Goal: Transaction & Acquisition: Register for event/course

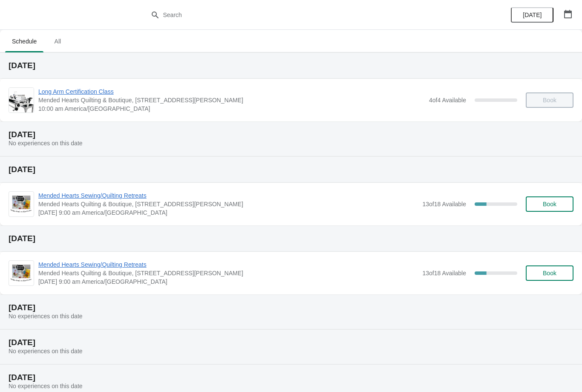
click at [66, 34] on span "All" at bounding box center [57, 41] width 21 height 15
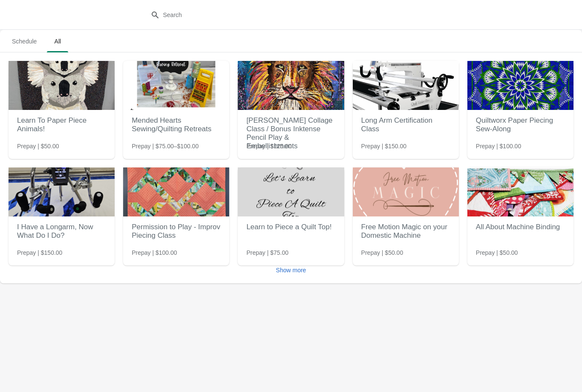
click at [301, 271] on span "Show more" at bounding box center [291, 270] width 30 height 7
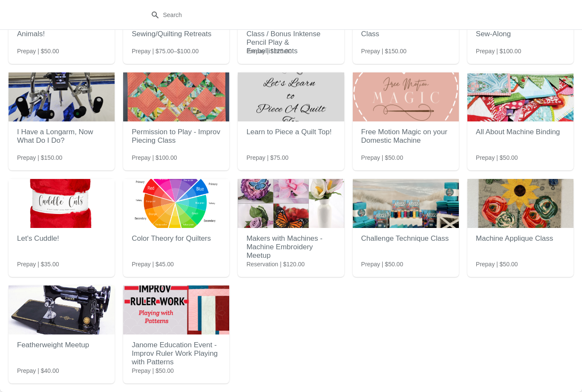
scroll to position [95, 0]
click at [195, 316] on img at bounding box center [176, 309] width 106 height 49
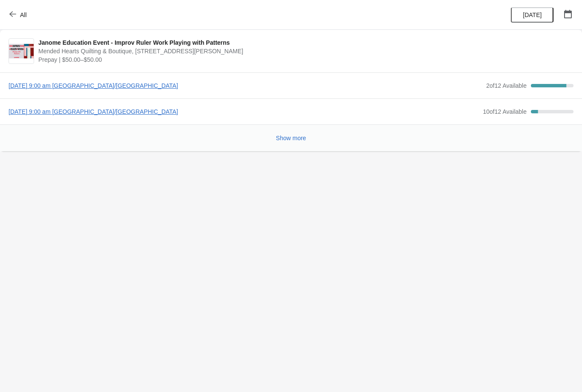
click at [137, 114] on span "[DATE] 9:00 am [GEOGRAPHIC_DATA]/[GEOGRAPHIC_DATA]" at bounding box center [244, 111] width 470 height 9
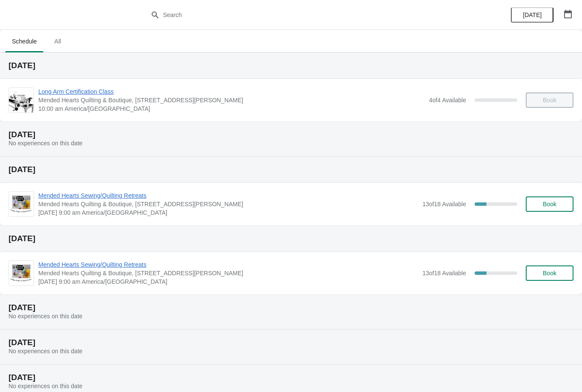
click at [70, 36] on button "All" at bounding box center [57, 41] width 25 height 22
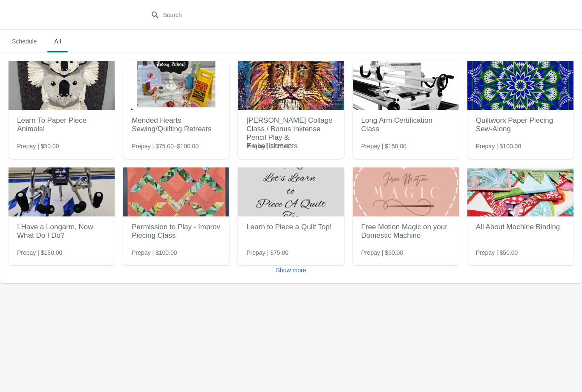
click at [309, 271] on button "Show more" at bounding box center [291, 269] width 37 height 15
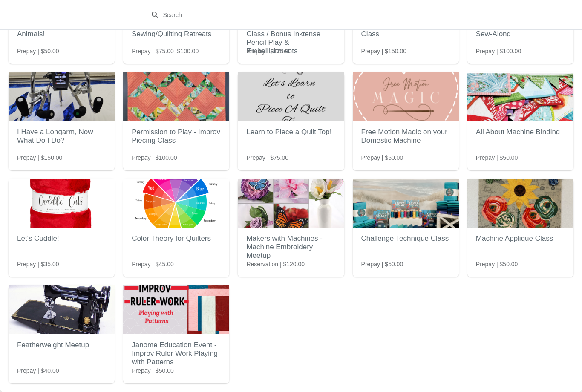
scroll to position [95, 0]
click at [182, 354] on h2 "Janome Education Event - Improv Ruler Work Playing with Patterns" at bounding box center [176, 354] width 89 height 34
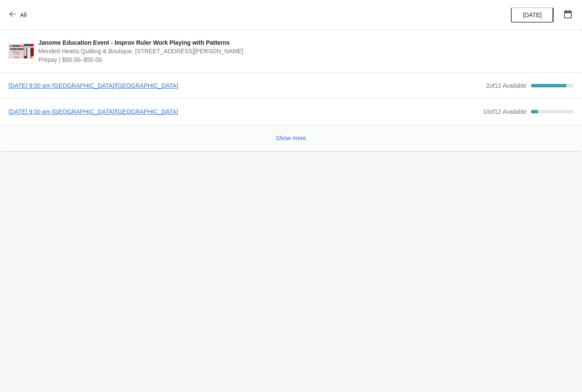
click at [301, 141] on span "Show more" at bounding box center [291, 138] width 30 height 7
click at [135, 109] on span "[DATE] 9:00 am [GEOGRAPHIC_DATA]/[GEOGRAPHIC_DATA]" at bounding box center [244, 111] width 470 height 9
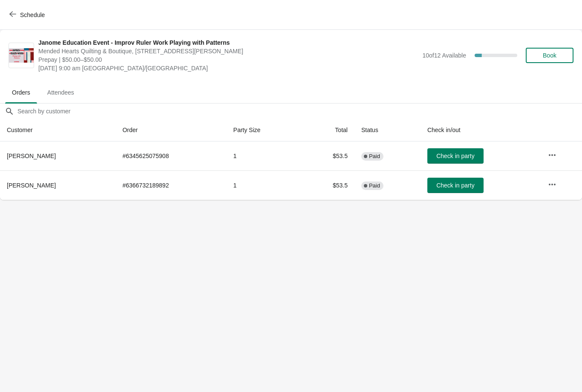
click at [547, 59] on span "Book" at bounding box center [550, 55] width 14 height 7
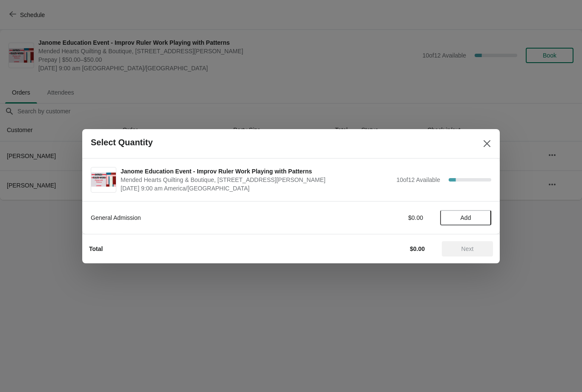
click at [465, 217] on span "Add" at bounding box center [466, 217] width 11 height 7
click at [468, 251] on span "Next" at bounding box center [467, 248] width 12 height 7
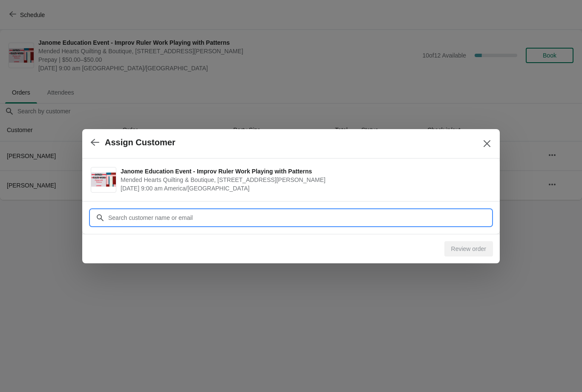
click at [246, 218] on input "Customer" at bounding box center [299, 217] width 383 height 15
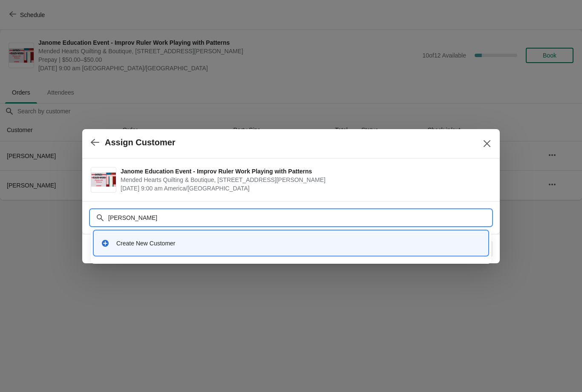
type input "[PERSON_NAME]"
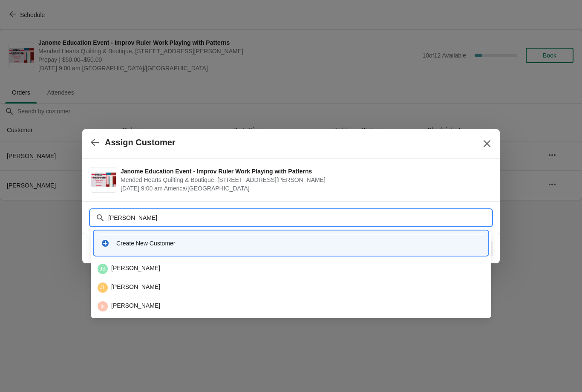
click at [144, 249] on div "Create New Customer" at bounding box center [291, 242] width 387 height 17
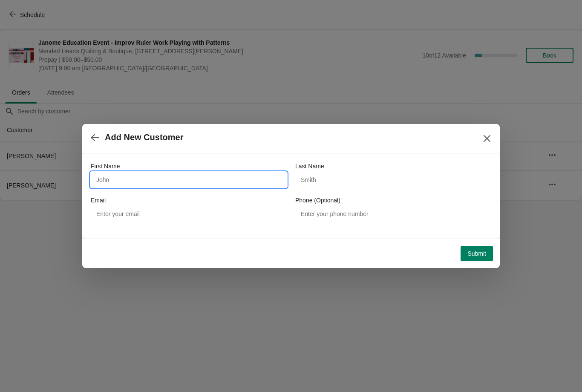
click at [222, 181] on input "First Name" at bounding box center [189, 179] width 196 height 15
type input "[PERSON_NAME]"
click at [353, 183] on input "Last Name" at bounding box center [393, 179] width 196 height 15
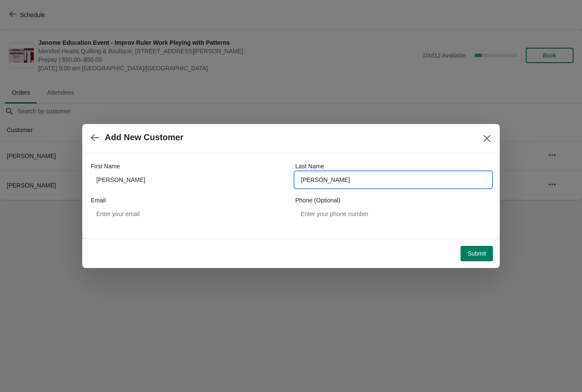
type input "[PERSON_NAME]"
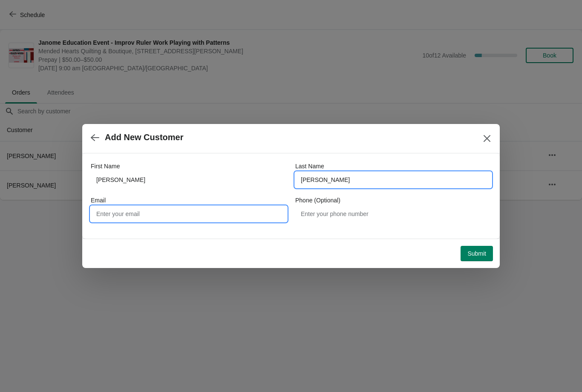
click at [220, 217] on input "Email" at bounding box center [189, 213] width 196 height 15
type input "[EMAIL_ADDRESS][DOMAIN_NAME]"
click at [482, 244] on div "Submit" at bounding box center [289, 251] width 407 height 19
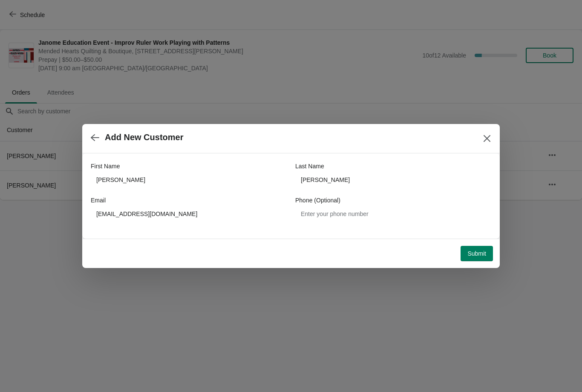
click at [477, 252] on span "Submit" at bounding box center [476, 253] width 19 height 7
